Goal: Communication & Community: Answer question/provide support

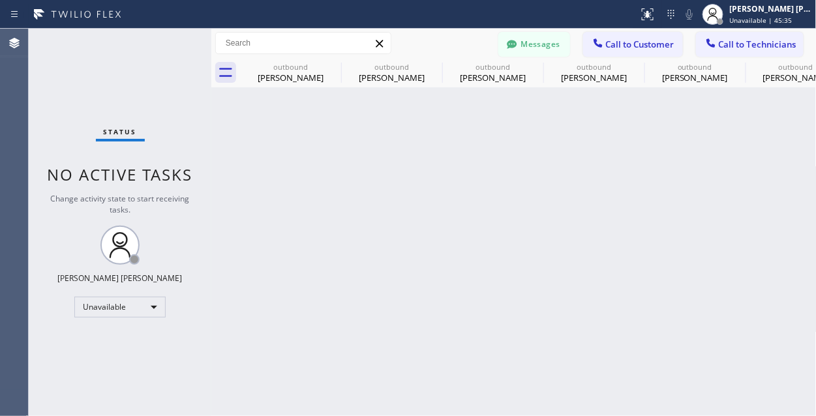
click at [512, 379] on div "Back to Dashboard Change Sender ID Customers Technicians TN [PERSON_NAME] [DATE…" at bounding box center [513, 222] width 605 height 387
click at [111, 65] on div "Status No active tasks Change activity state to start receiving tasks. [PERSON_…" at bounding box center [120, 222] width 183 height 387
click at [628, 41] on span "Call to Customer" at bounding box center [640, 44] width 68 height 12
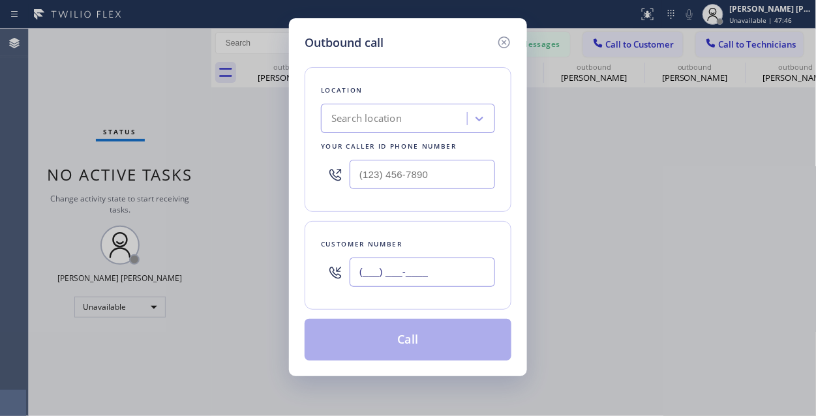
click at [441, 279] on input "(___) ___-____" at bounding box center [421, 272] width 145 height 29
paste input "415) 866-5029"
type input "[PHONE_NUMBER]"
click at [161, 108] on div "Outbound call Location Search location Your caller id phone number Customer num…" at bounding box center [408, 208] width 816 height 416
click at [424, 119] on div "Search location" at bounding box center [396, 119] width 142 height 23
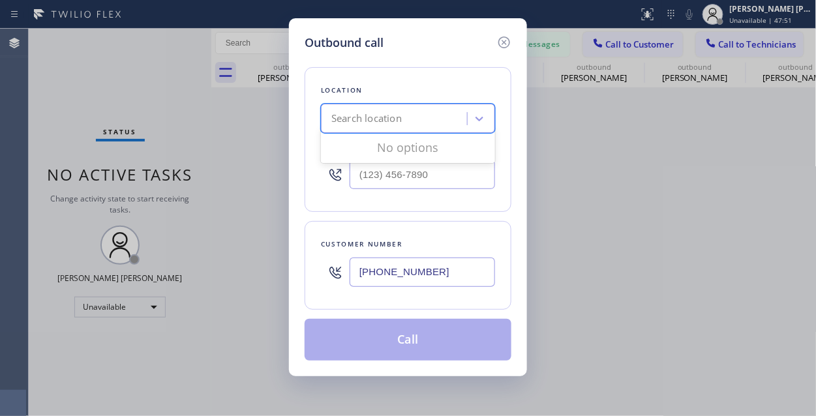
paste input "Zoom Electricians [GEOGRAPHIC_DATA]"
type input "Zoom Electricians [GEOGRAPHIC_DATA]"
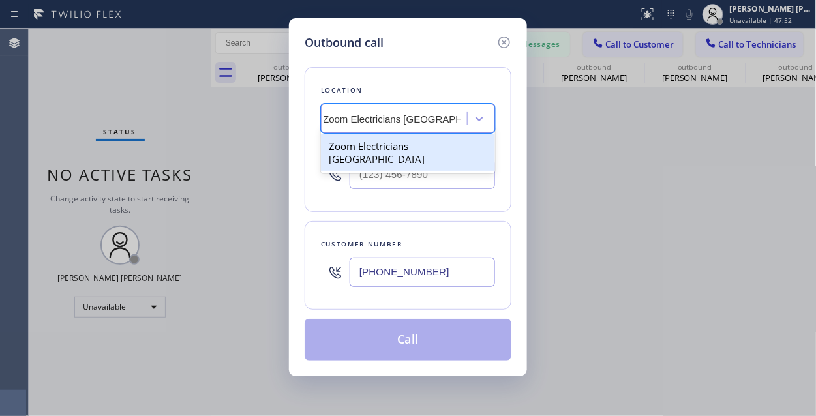
click at [392, 153] on div "Zoom Electricians [GEOGRAPHIC_DATA]" at bounding box center [408, 152] width 174 height 37
type input "[PHONE_NUMBER]"
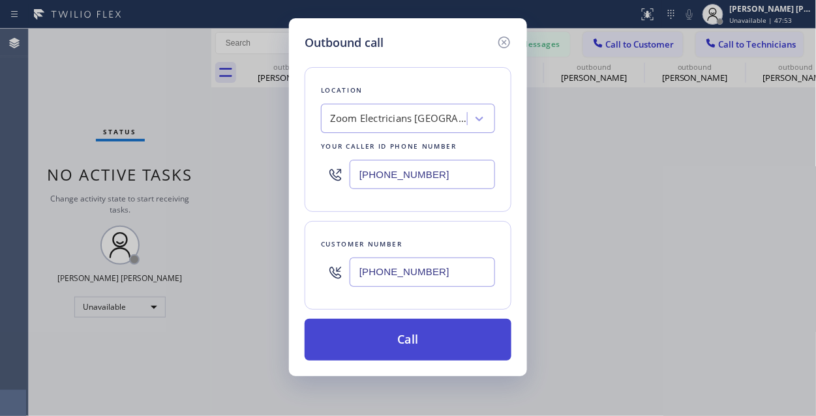
click at [431, 340] on button "Call" at bounding box center [407, 340] width 207 height 42
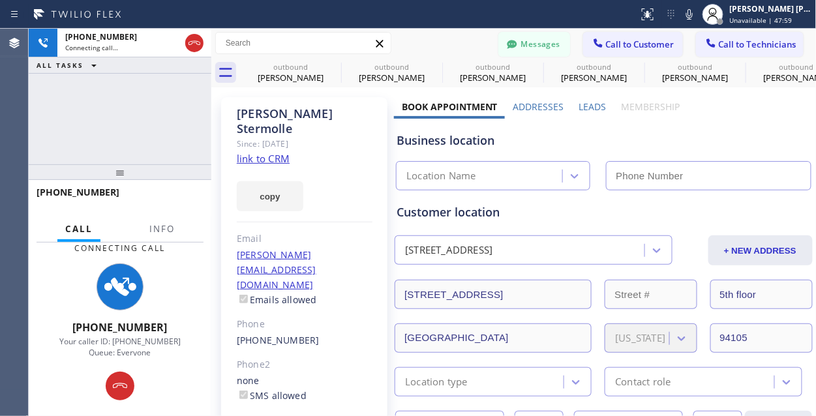
type input "[PHONE_NUMBER]"
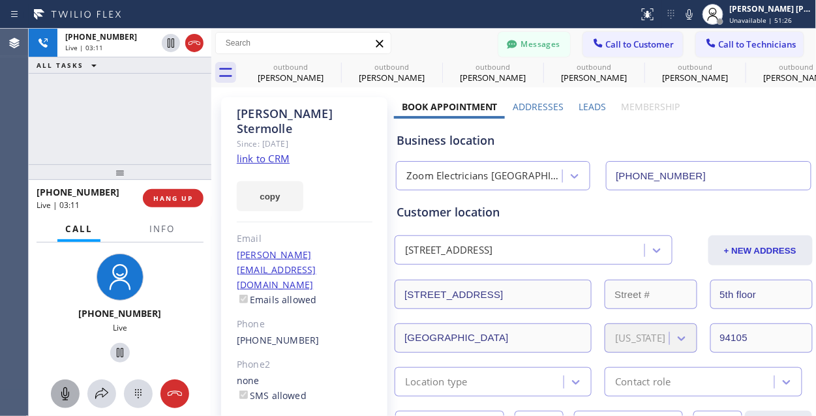
click at [59, 392] on icon at bounding box center [65, 394] width 16 height 16
click at [65, 396] on icon at bounding box center [65, 394] width 16 height 16
click at [128, 117] on div "[PHONE_NUMBER] Live | 06:29 ALL TASKS ALL TASKS ACTIVE TASKS TASKS IN WRAP UP" at bounding box center [120, 97] width 183 height 136
click at [106, 121] on div "[PHONE_NUMBER] Live | 08:37 ALL TASKS ALL TASKS ACTIVE TASKS TASKS IN WRAP UP" at bounding box center [120, 97] width 183 height 136
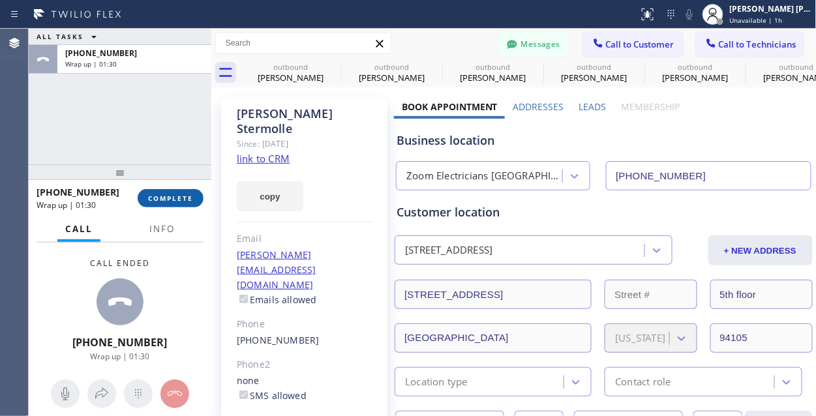
click at [190, 192] on button "COMPLETE" at bounding box center [171, 198] width 66 height 18
click at [136, 149] on div "ALL TASKS ALL TASKS ACTIVE TASKS TASKS IN WRAP UP [PHONE_NUMBER] Wrap up | 01:35" at bounding box center [120, 97] width 183 height 136
click at [182, 200] on span "COMPLETE" at bounding box center [170, 198] width 45 height 9
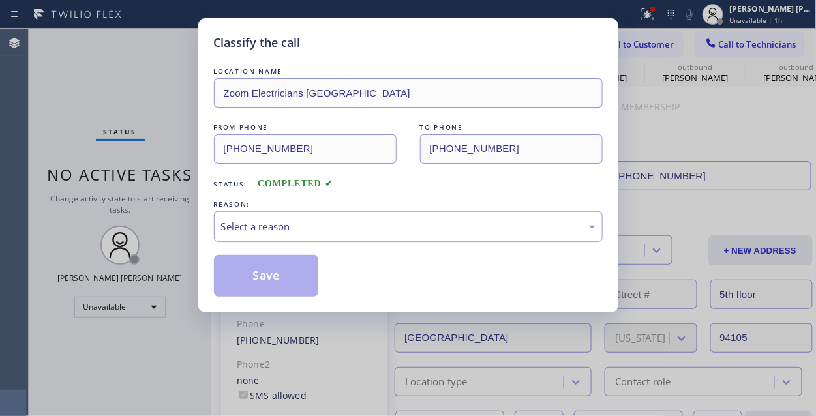
click at [425, 228] on div "Select a reason" at bounding box center [408, 226] width 374 height 15
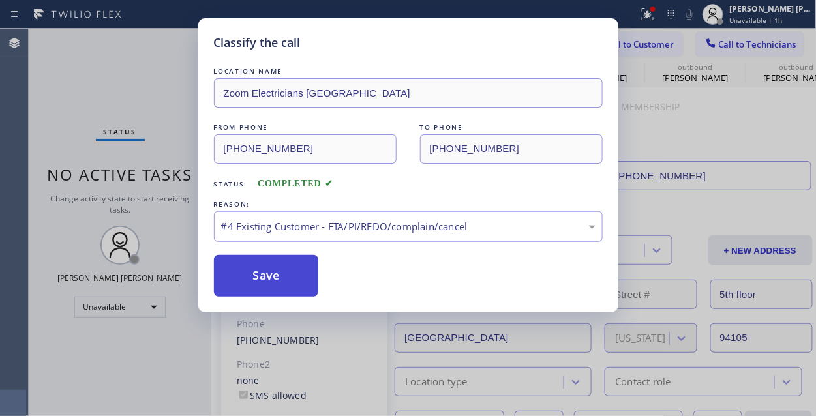
click at [284, 274] on button "Save" at bounding box center [266, 276] width 105 height 42
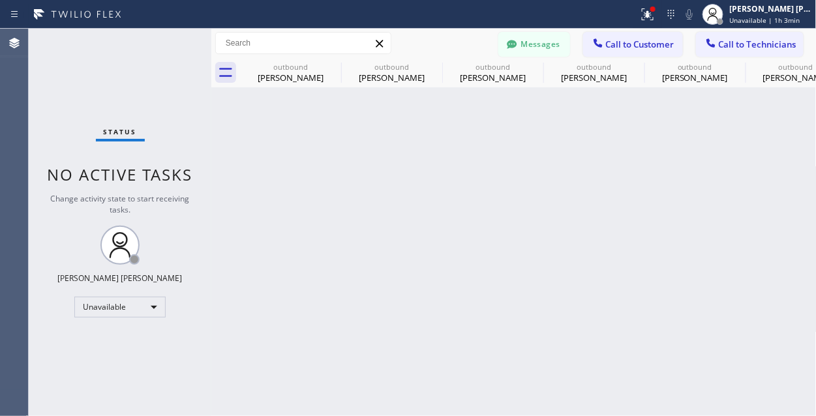
click at [177, 329] on div "Status No active tasks Change activity state to start receiving tasks. [PERSON_…" at bounding box center [120, 222] width 183 height 387
